Goal: Task Accomplishment & Management: Complete application form

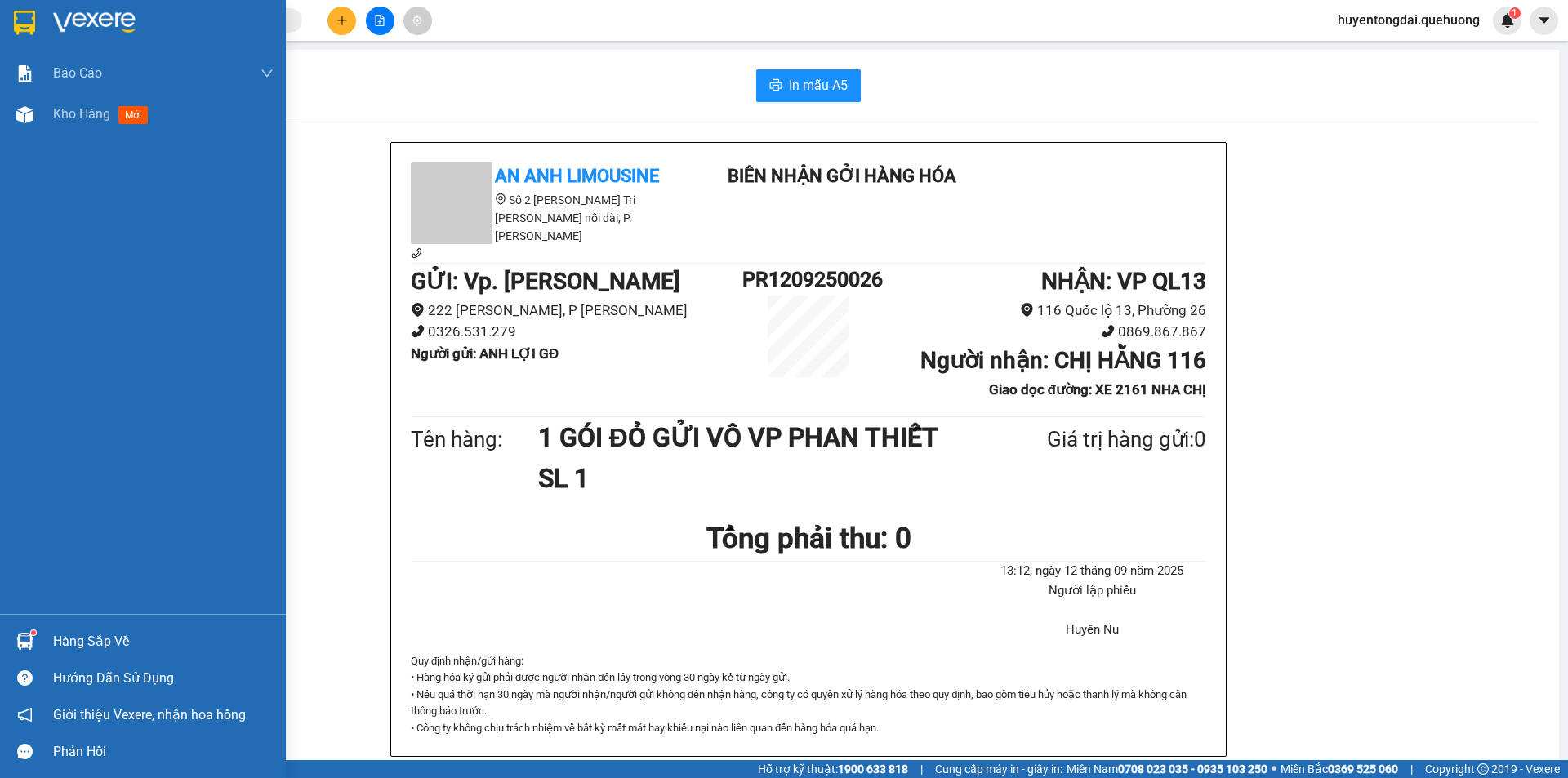
click at [58, 110] on span "Kho hàng" at bounding box center [82, 114] width 57 height 16
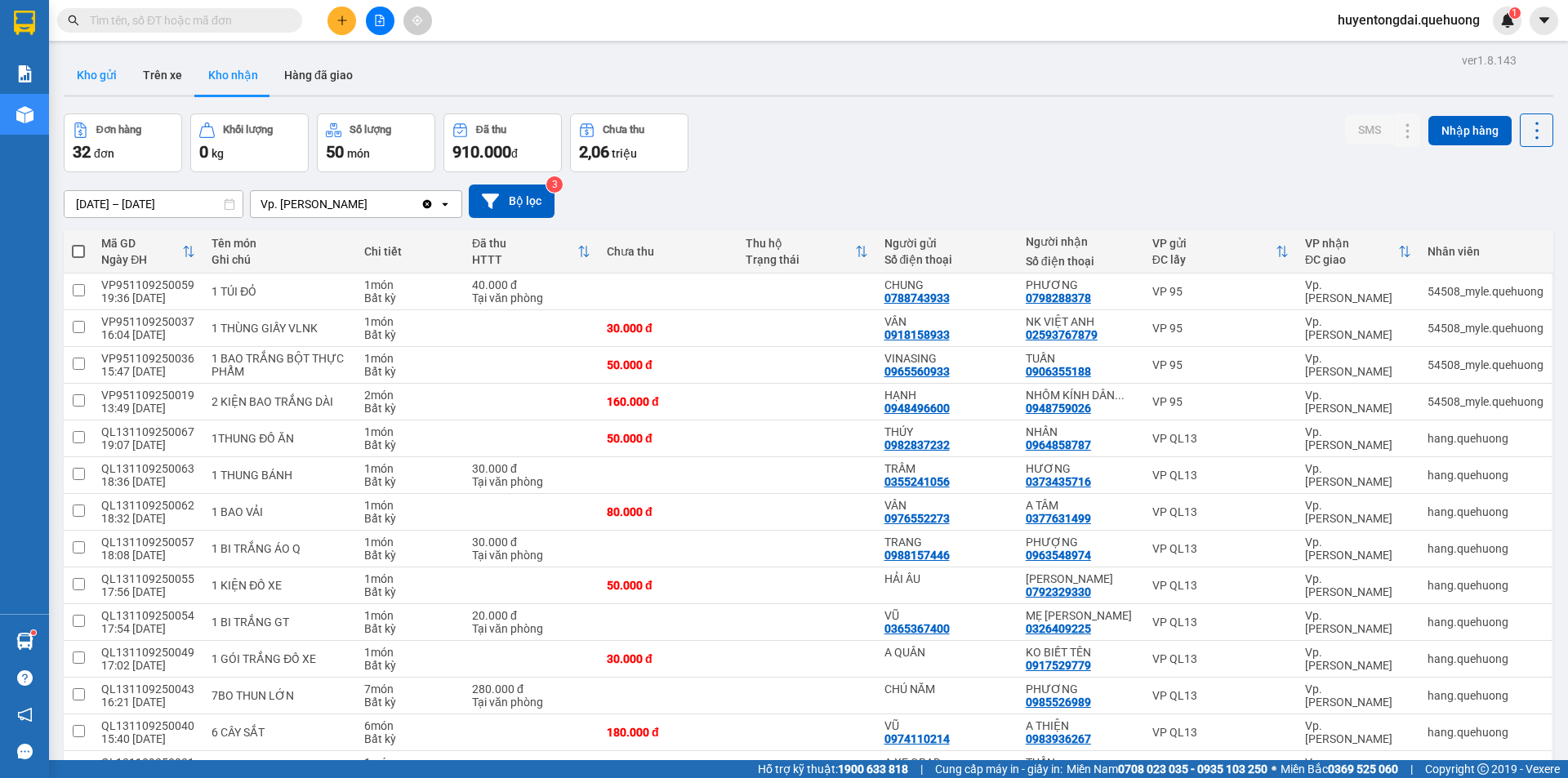
click at [122, 76] on button "Kho gửi" at bounding box center [97, 74] width 66 height 39
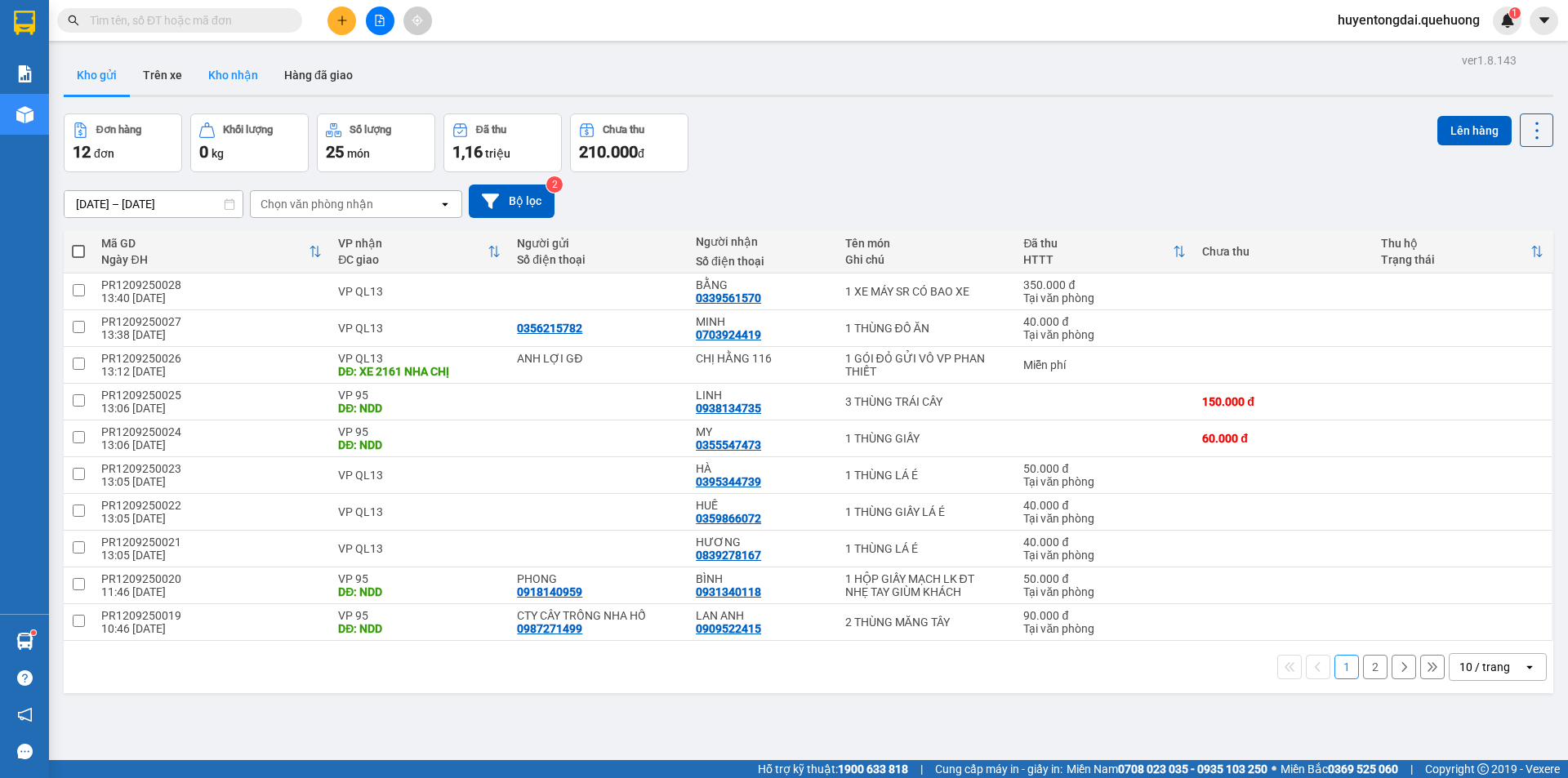
click at [208, 78] on button "Kho nhận" at bounding box center [233, 74] width 76 height 39
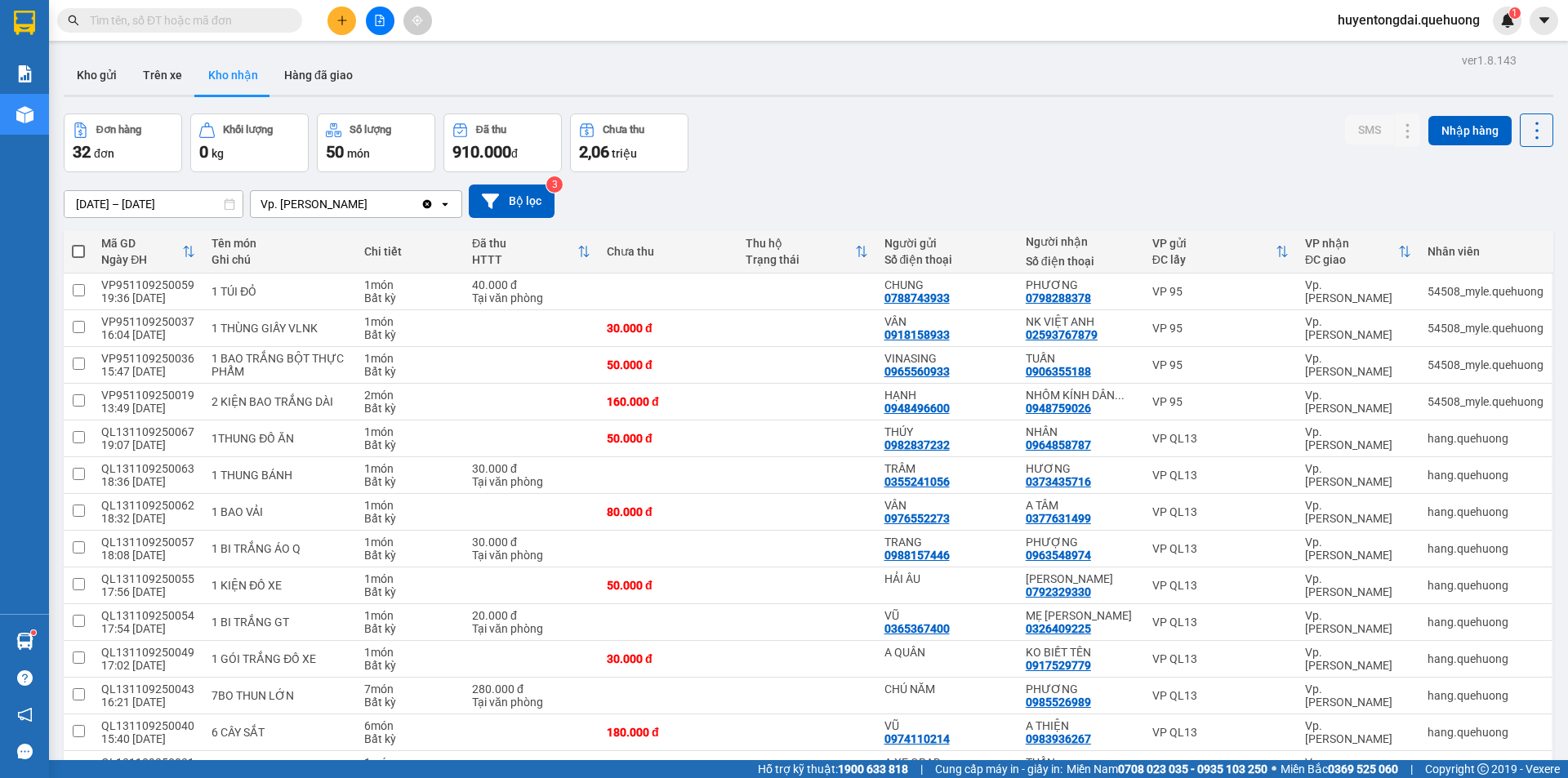
click at [327, 23] on div at bounding box center [380, 21] width 123 height 28
click at [343, 29] on button at bounding box center [342, 21] width 28 height 28
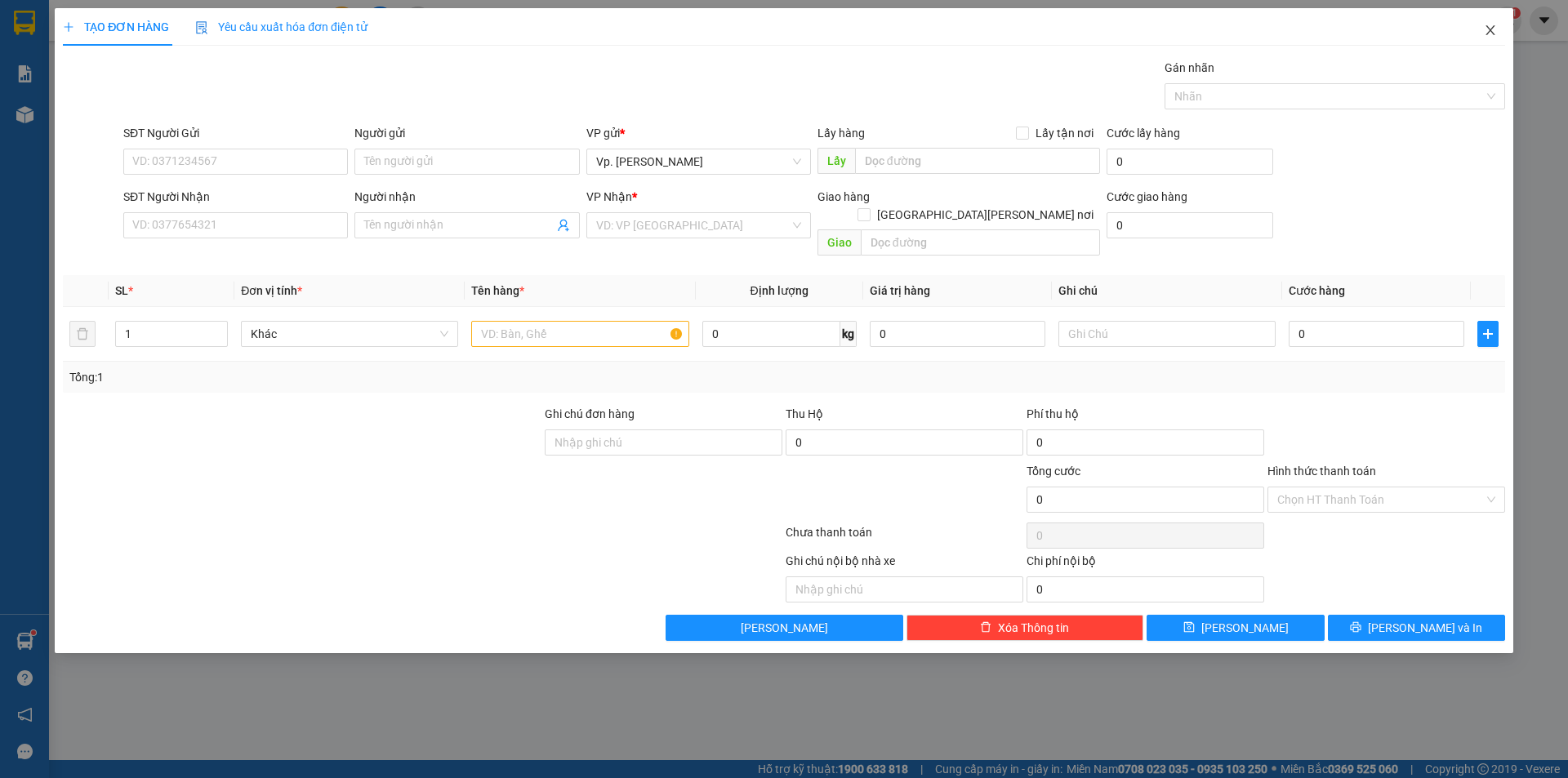
click at [1490, 30] on icon "close" at bounding box center [1490, 29] width 9 height 9
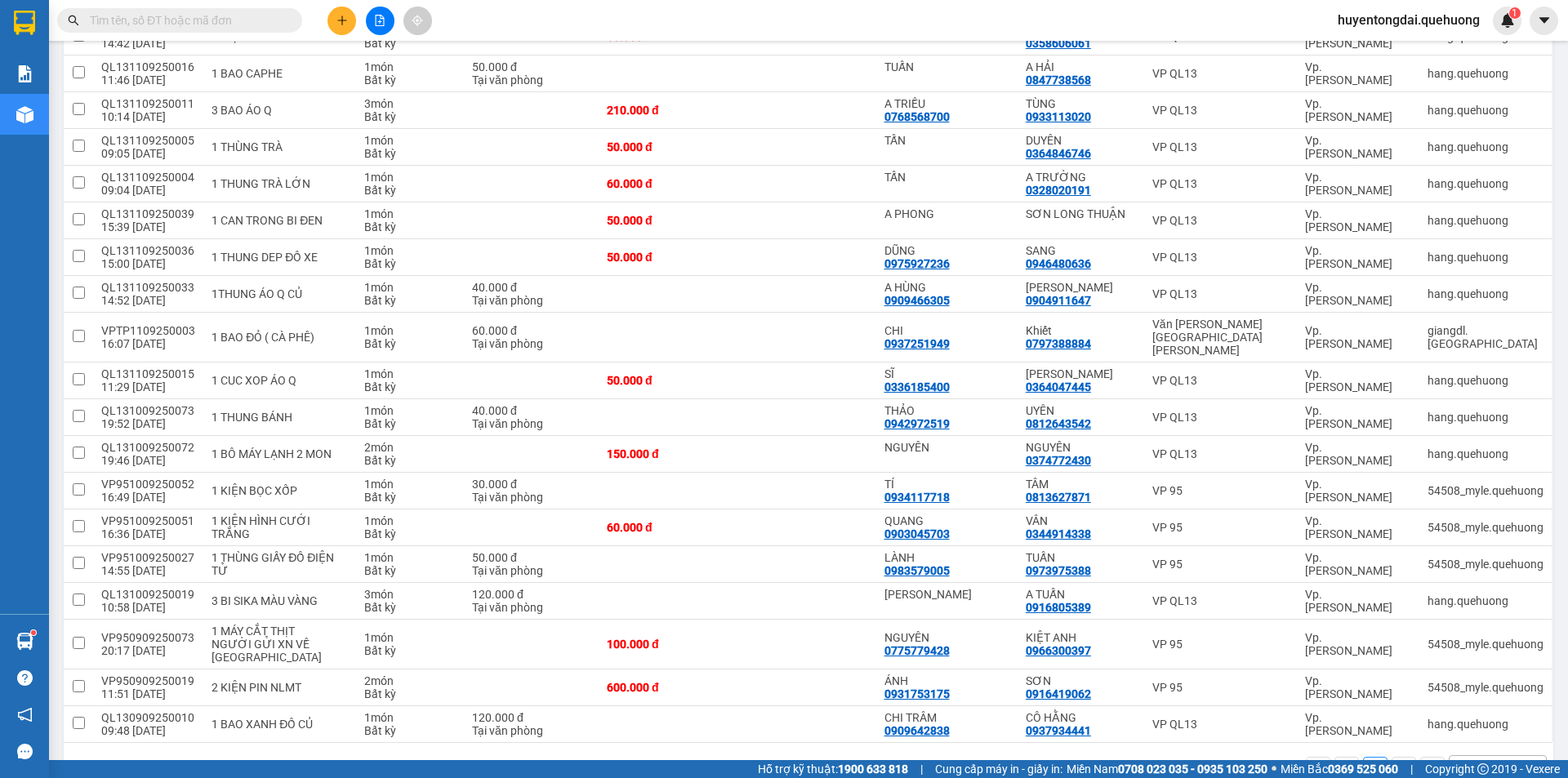
scroll to position [756, 0]
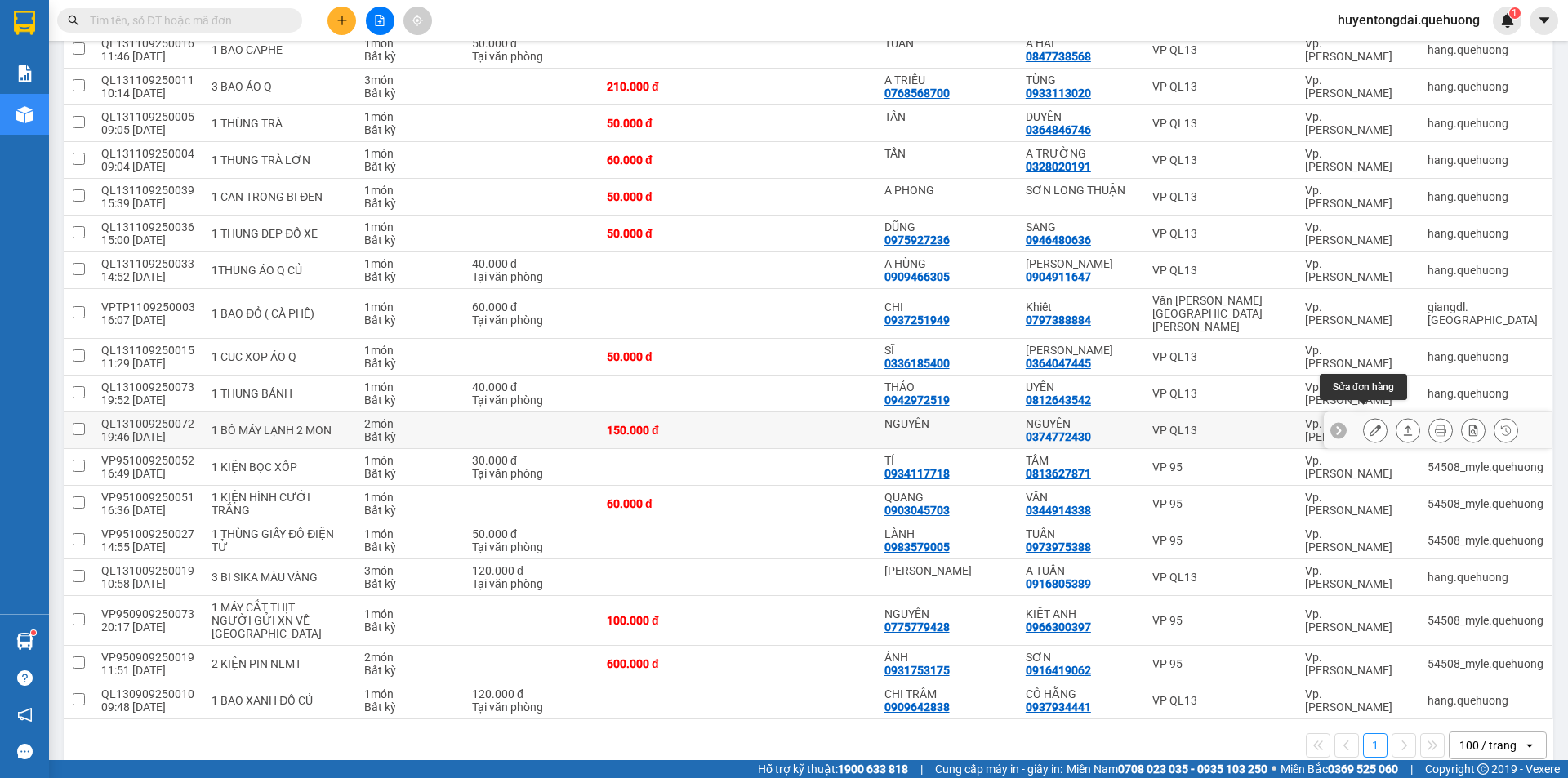
click at [1370, 424] on icon at bounding box center [1375, 430] width 11 height 11
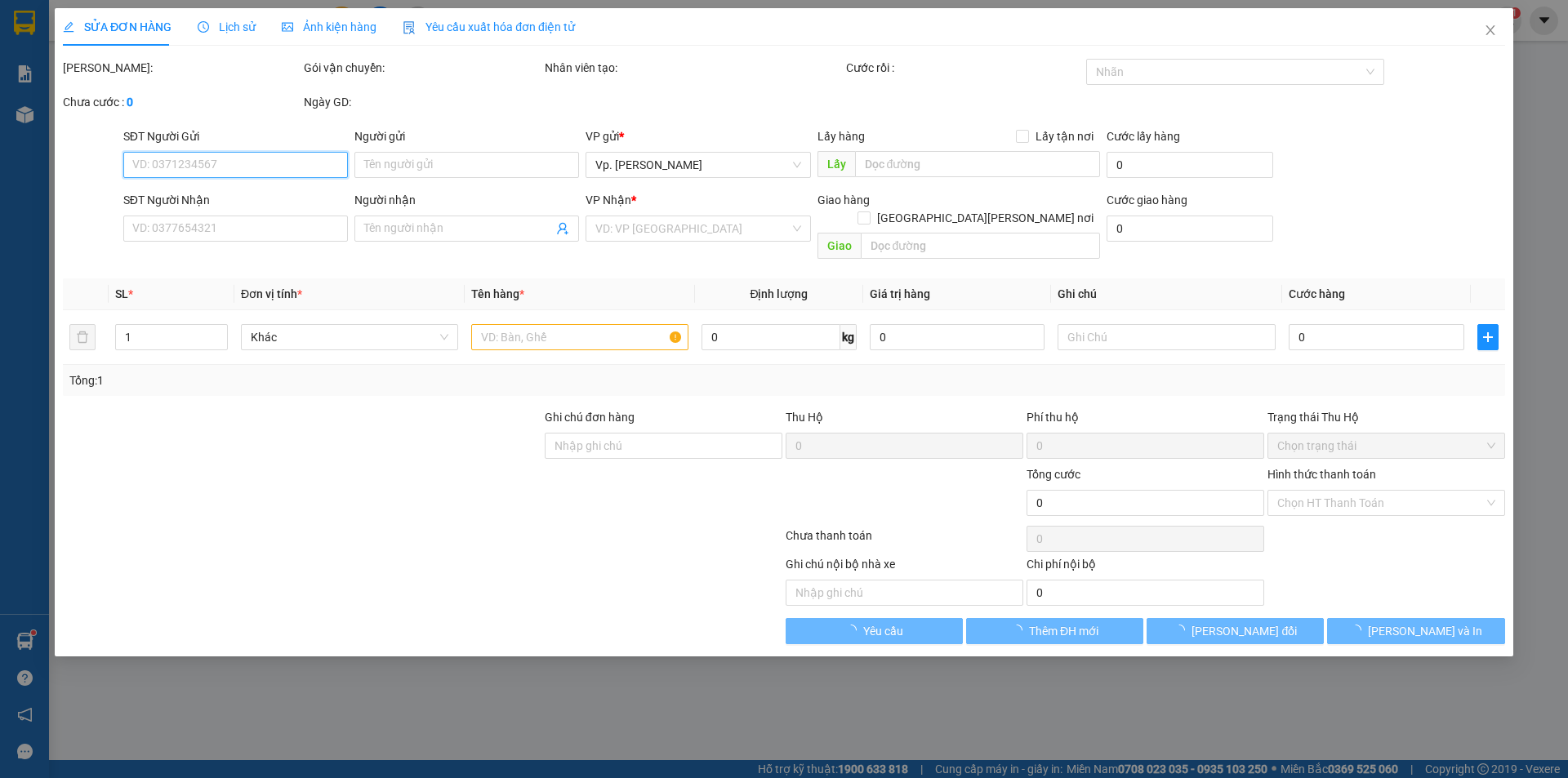
type input "NGUYÊN"
type input "0374772430"
type input "NGUYÊN"
type input "150.000"
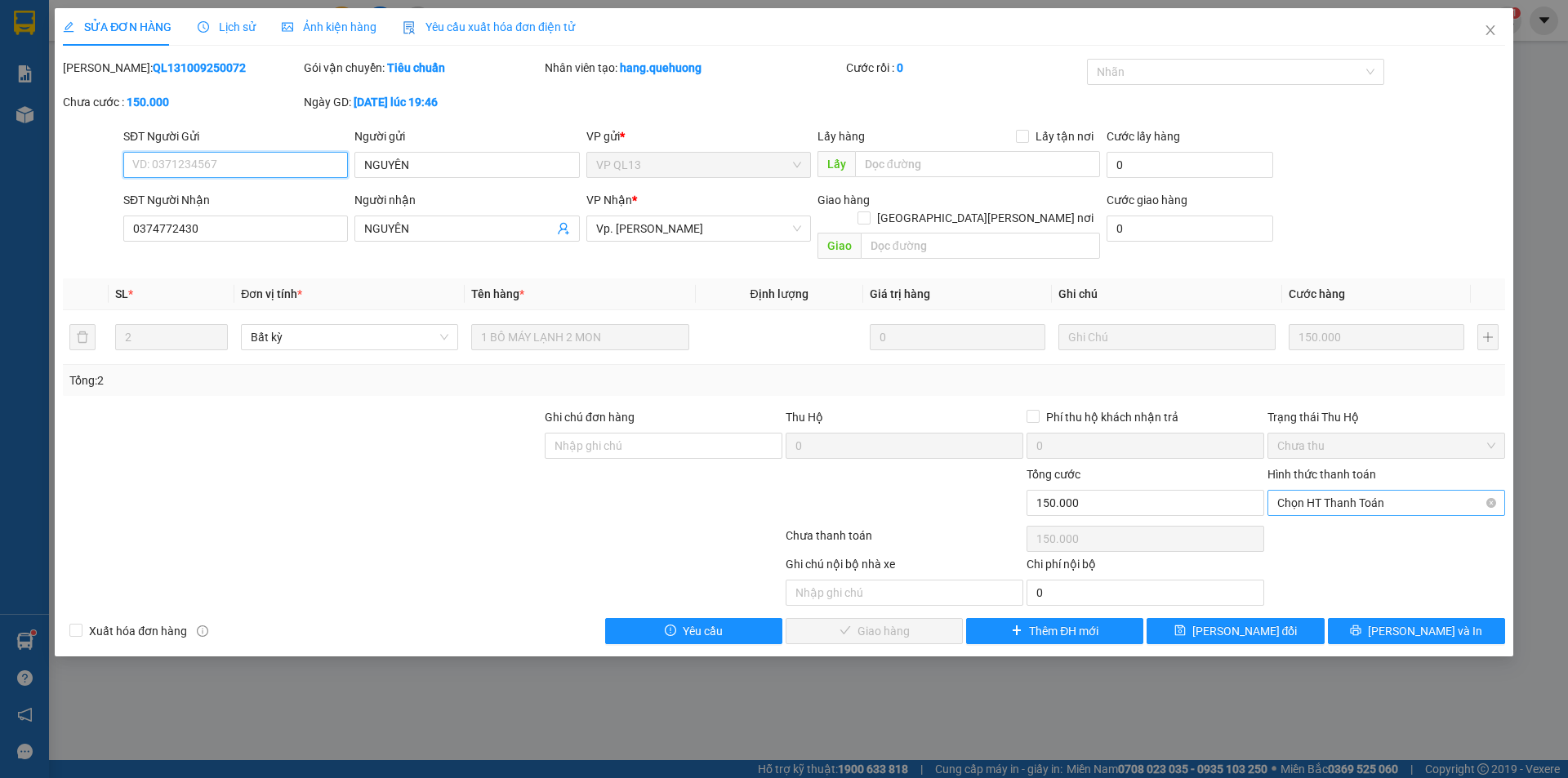
click at [1362, 491] on span "Chọn HT Thanh Toán" at bounding box center [1386, 503] width 218 height 24
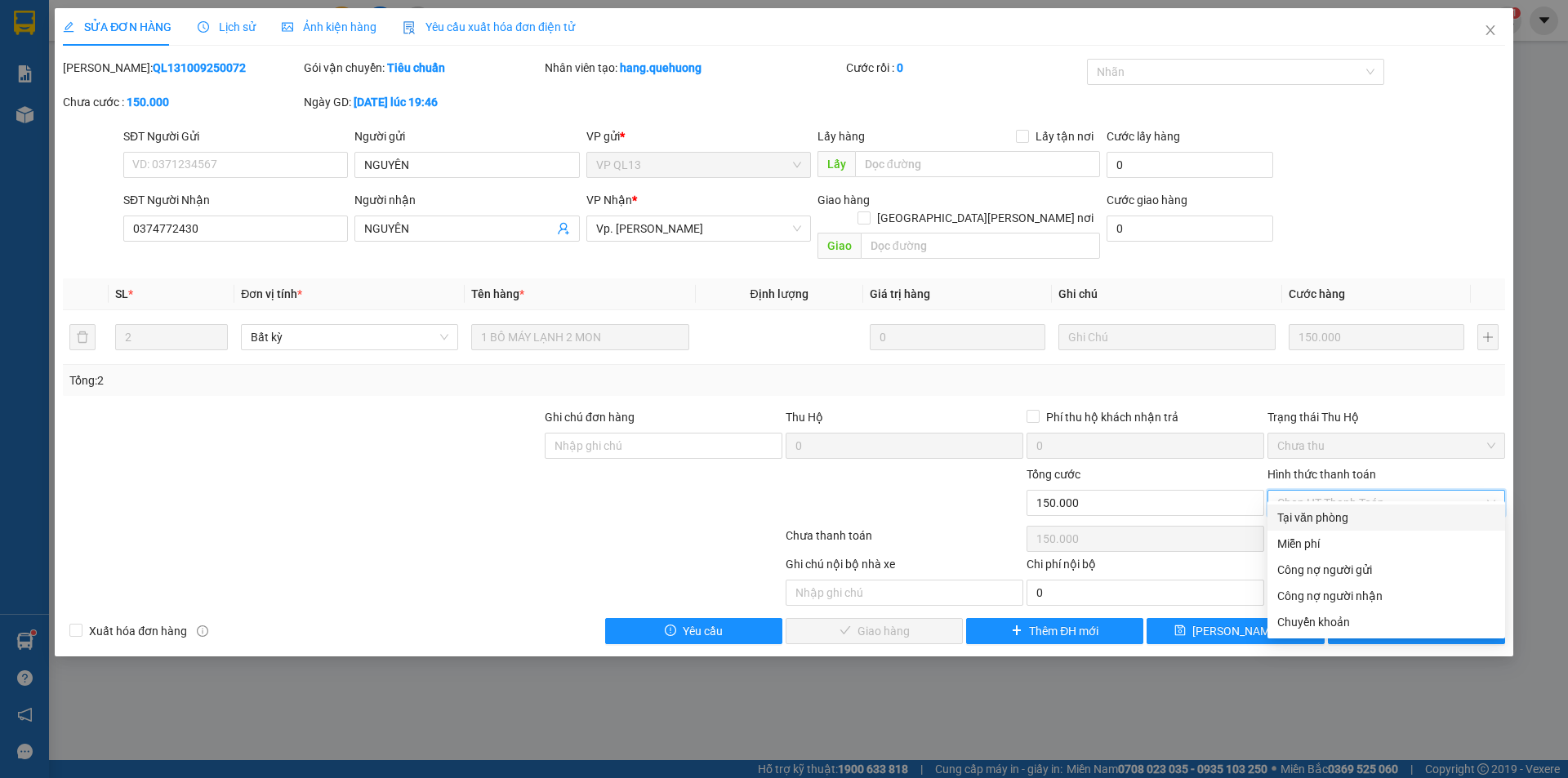
click at [1329, 518] on div "Tại văn phòng" at bounding box center [1386, 518] width 218 height 18
type input "0"
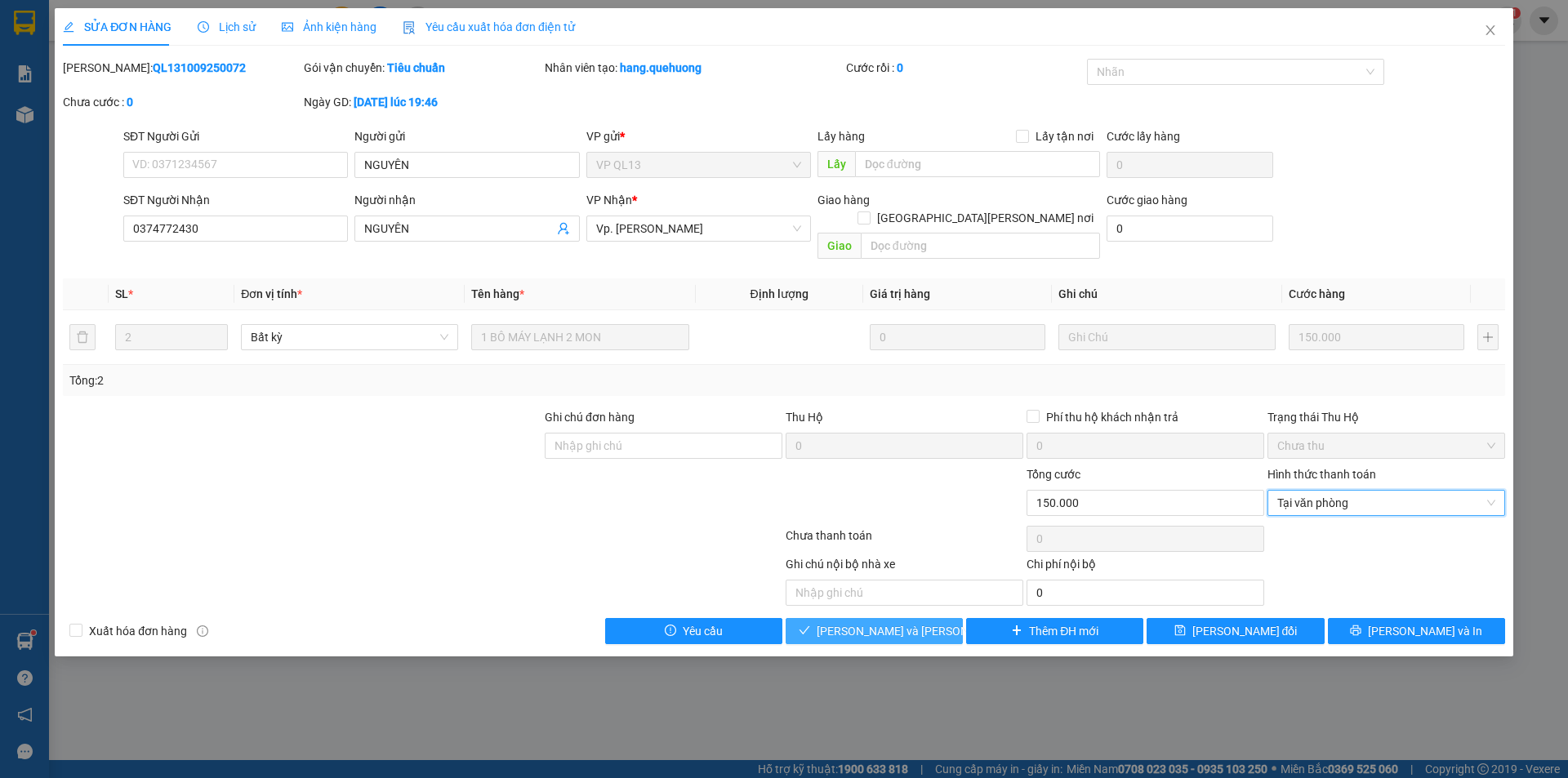
click at [922, 622] on span "[PERSON_NAME] và [PERSON_NAME] hàng" at bounding box center [928, 631] width 221 height 18
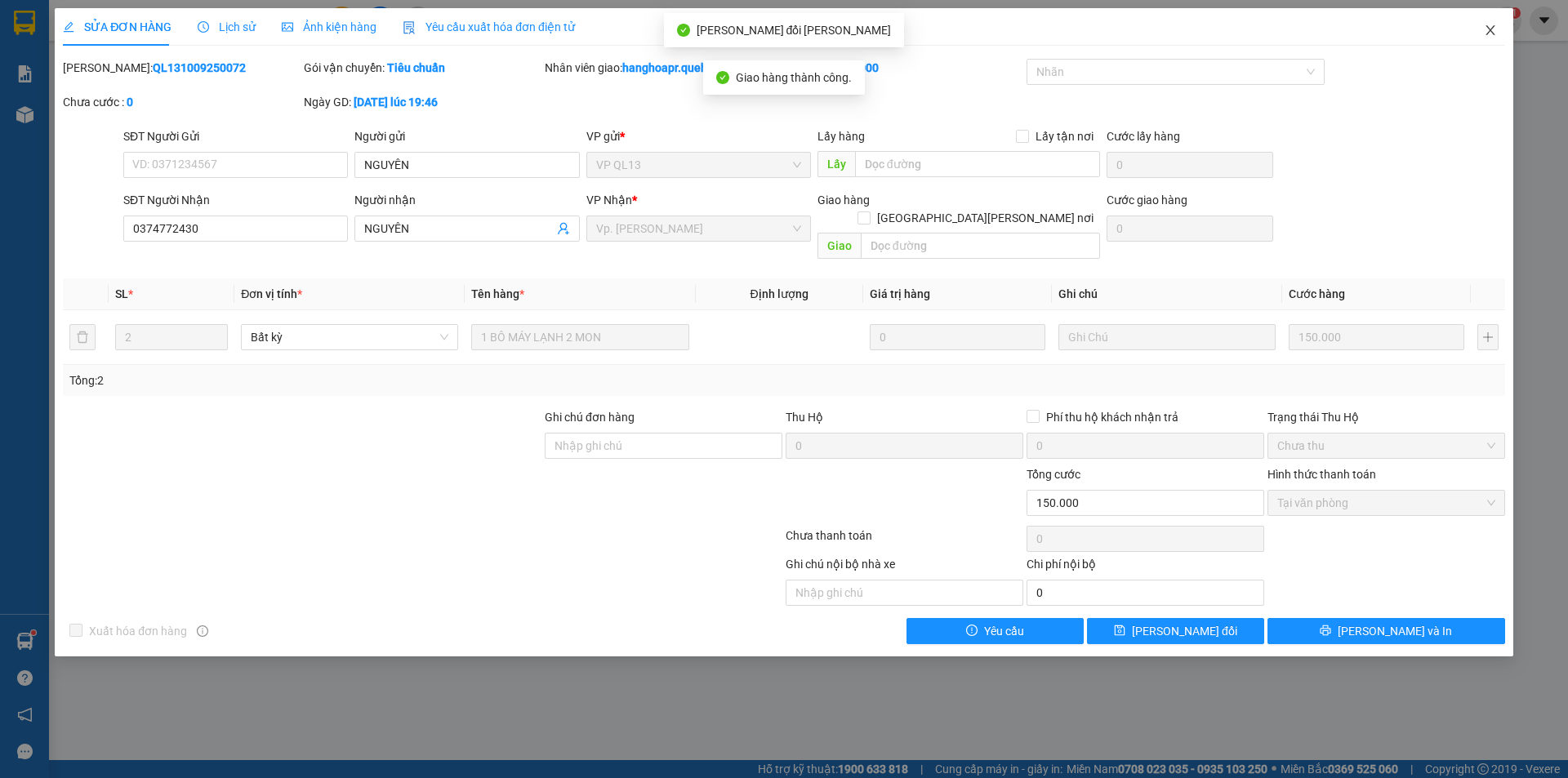
click at [1490, 23] on span "Close" at bounding box center [1490, 30] width 46 height 46
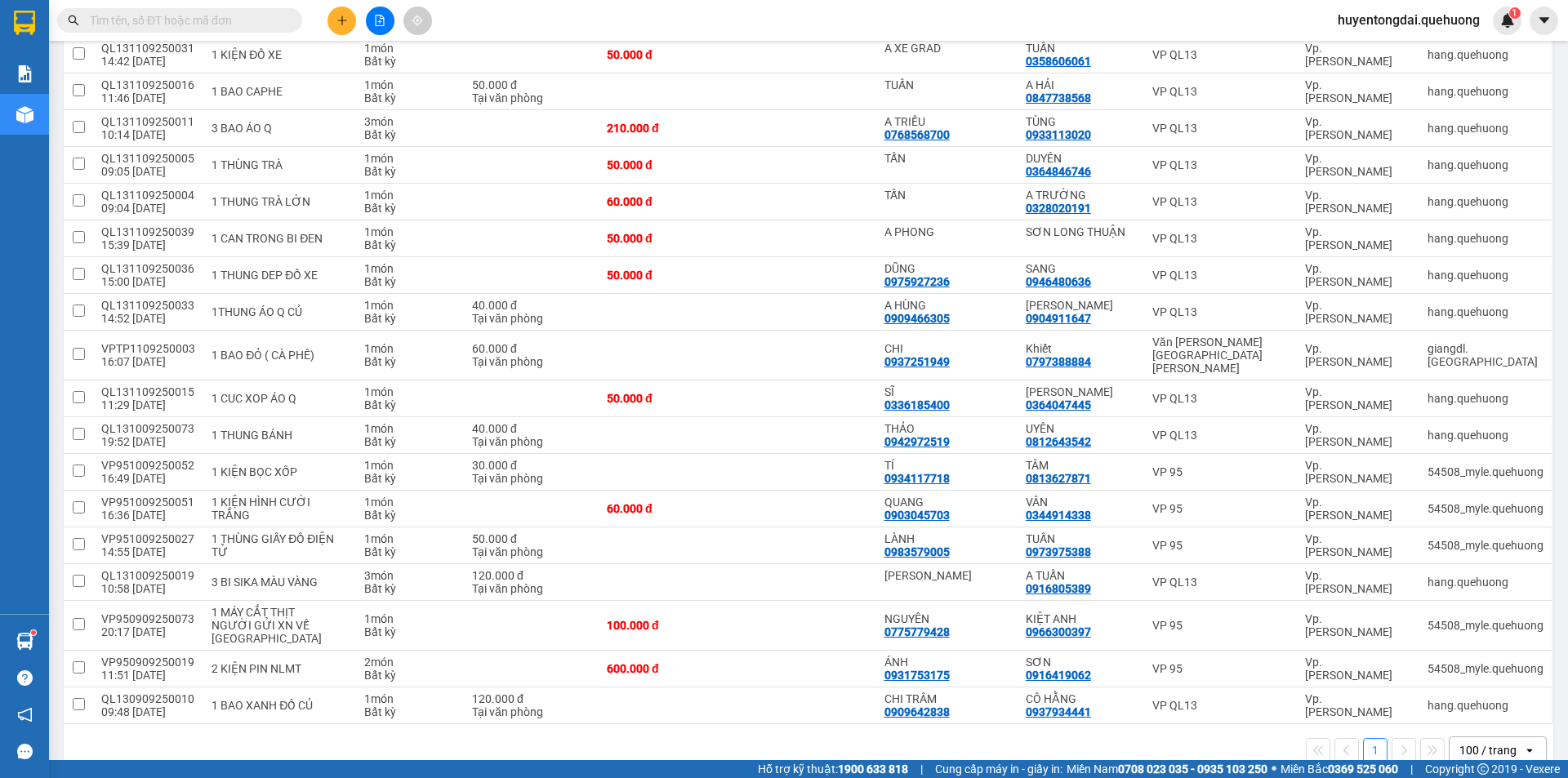
scroll to position [719, 0]
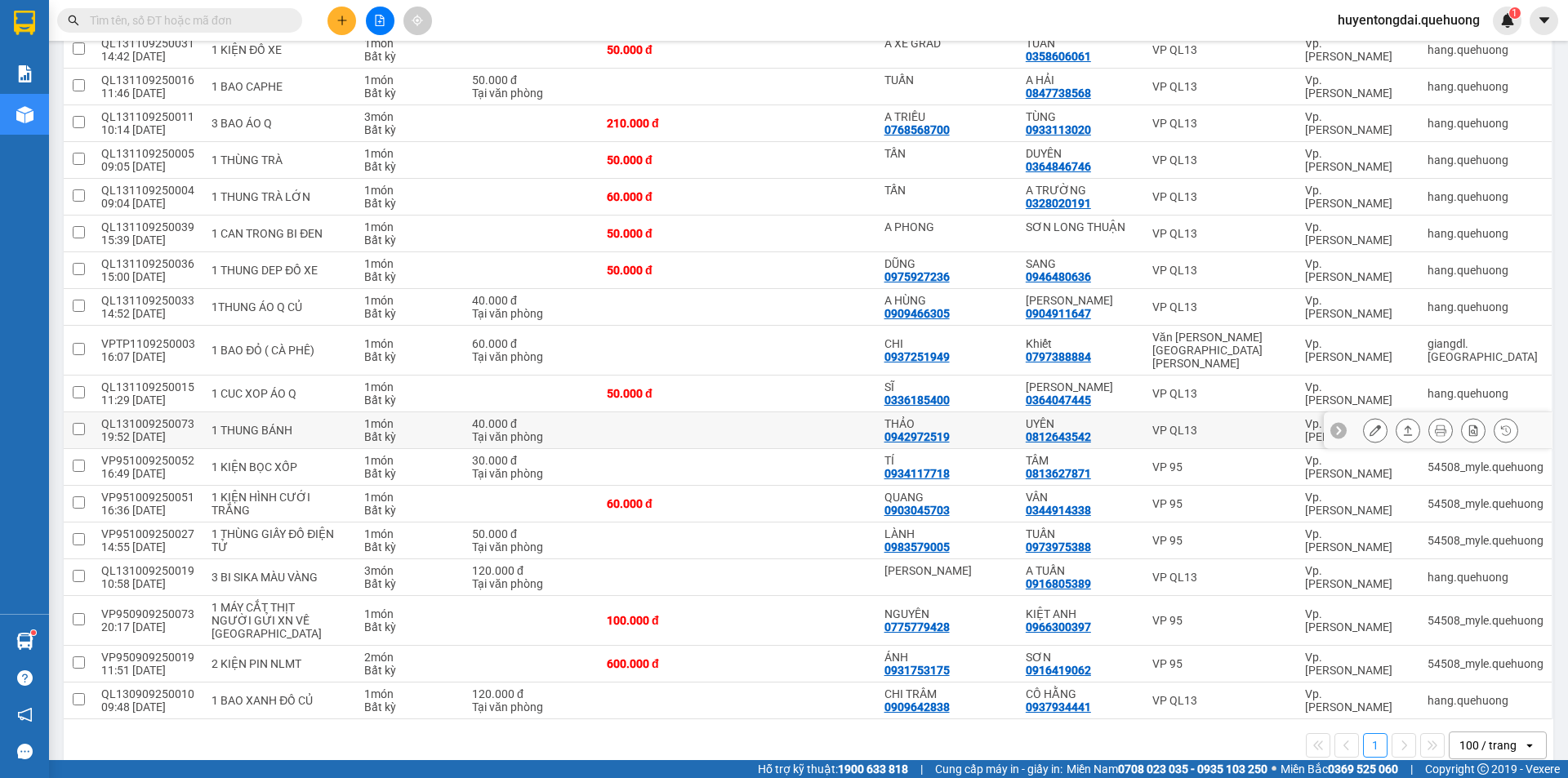
click at [1402, 424] on icon at bounding box center [1407, 430] width 11 height 11
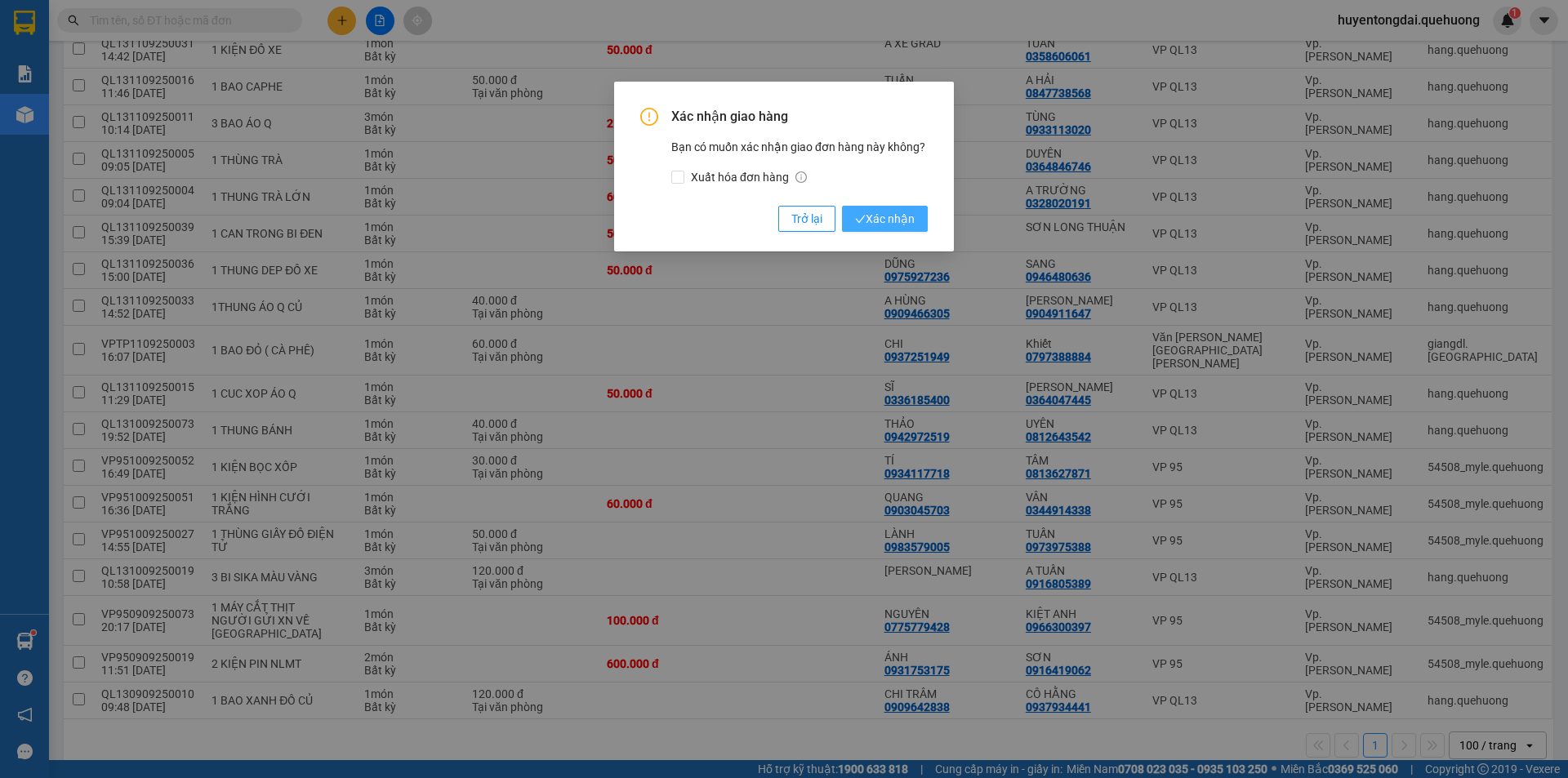
click at [885, 221] on span "Xác nhận" at bounding box center [885, 218] width 60 height 18
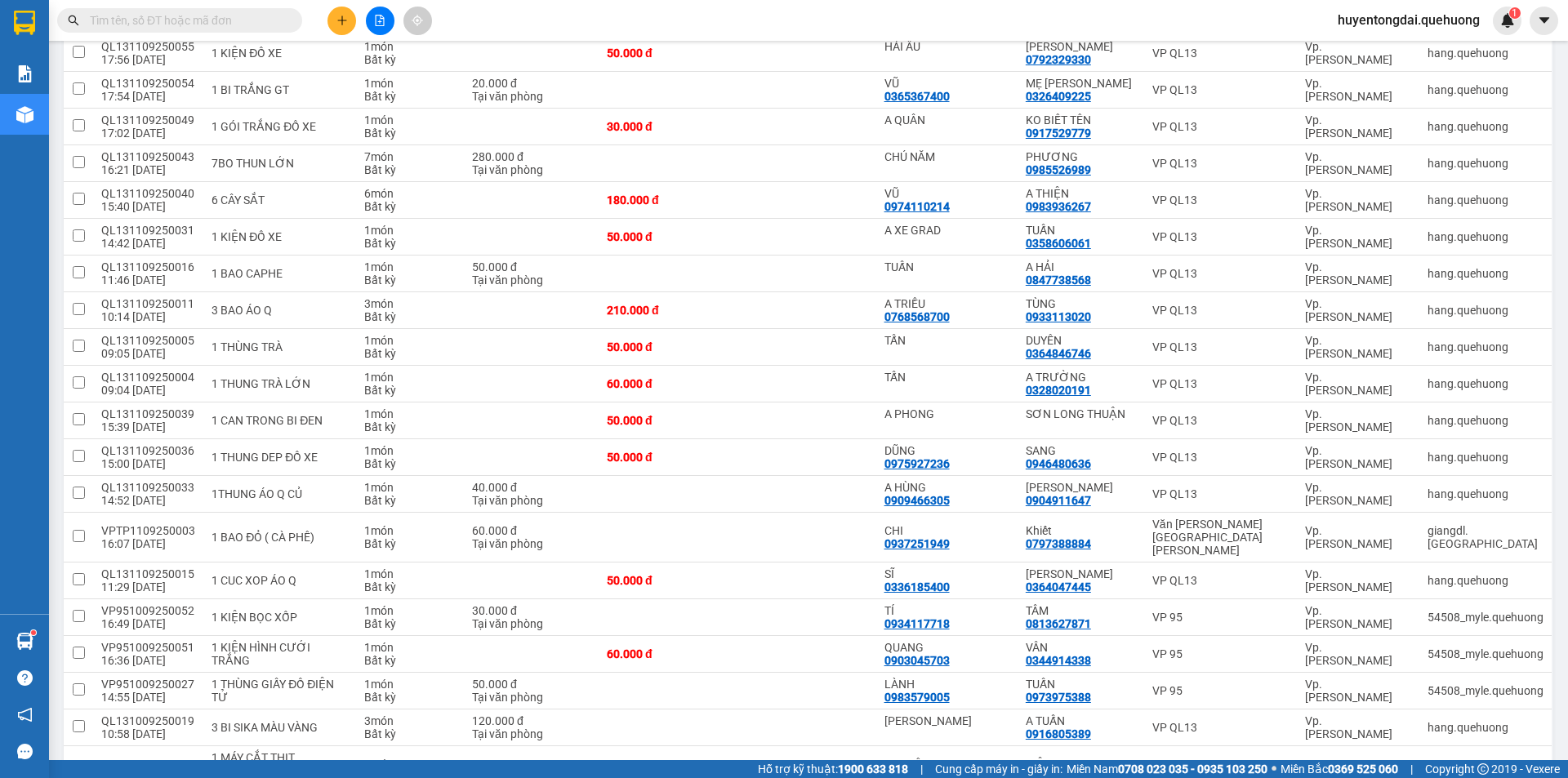
scroll to position [530, 0]
